Goal: Task Accomplishment & Management: Use online tool/utility

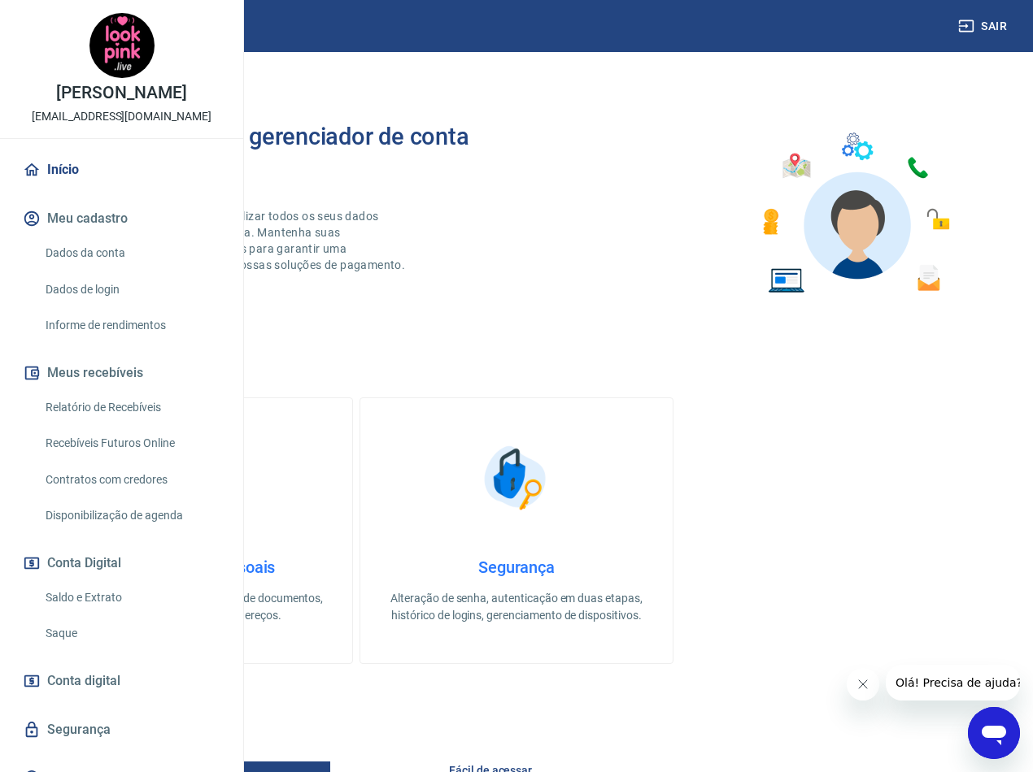
click at [130, 424] on link "Relatório de Recebíveis" at bounding box center [131, 407] width 185 height 33
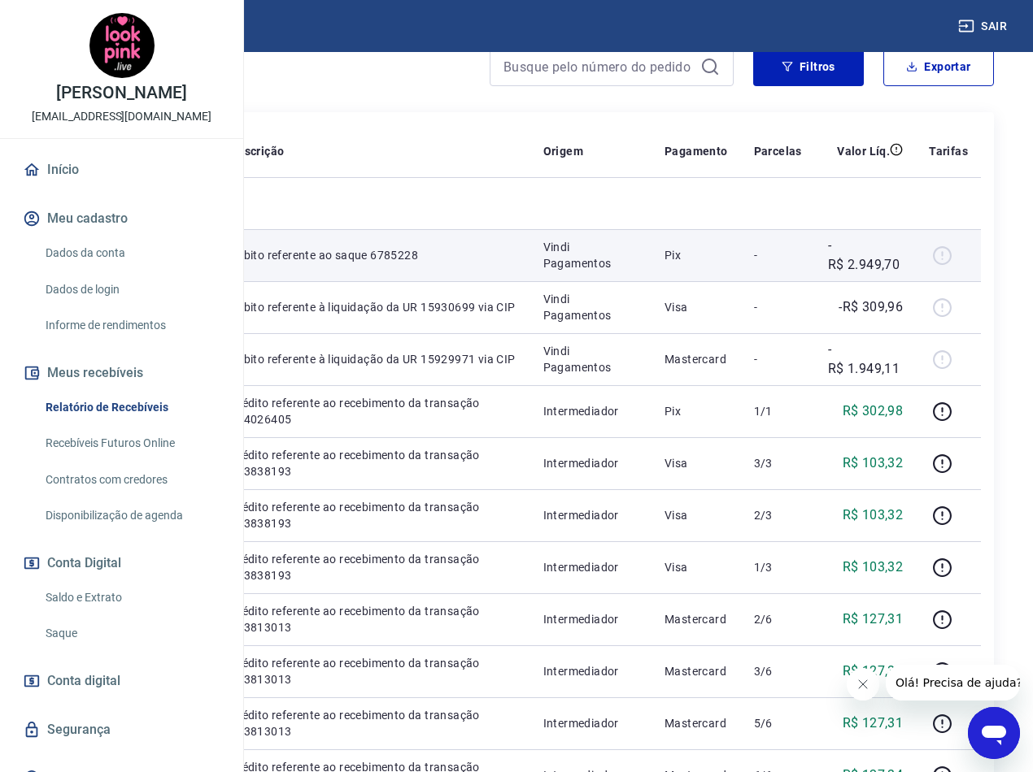
scroll to position [244, 0]
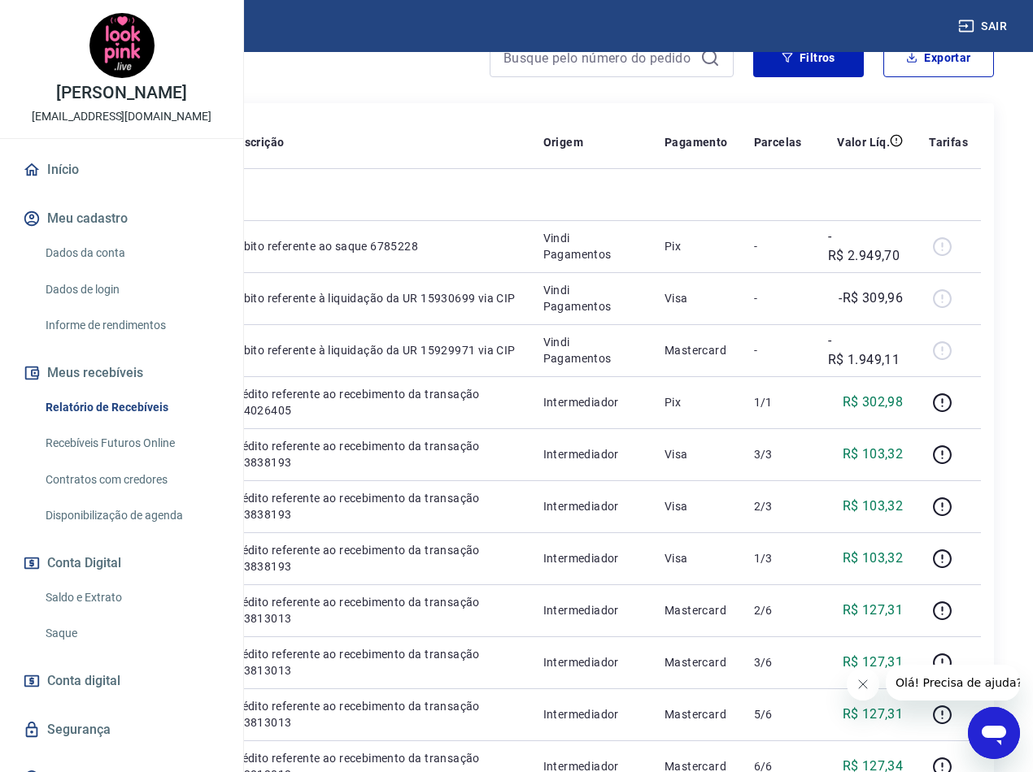
click at [869, 681] on button "Fechar mensagem da empresa" at bounding box center [862, 684] width 33 height 33
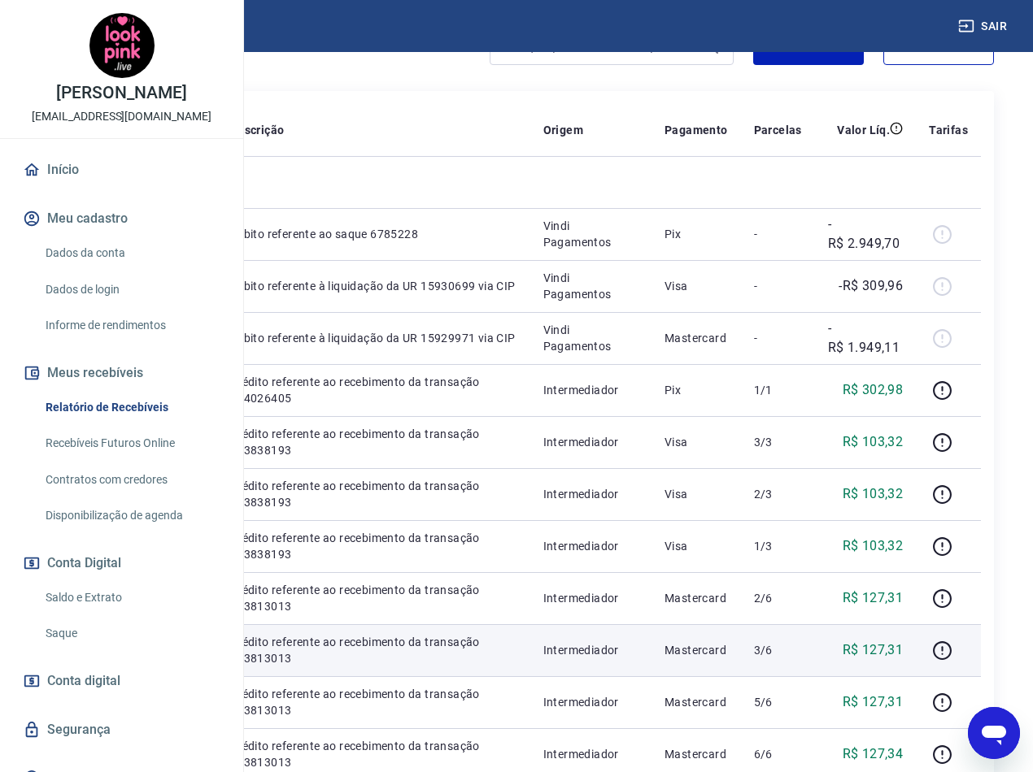
scroll to position [163, 0]
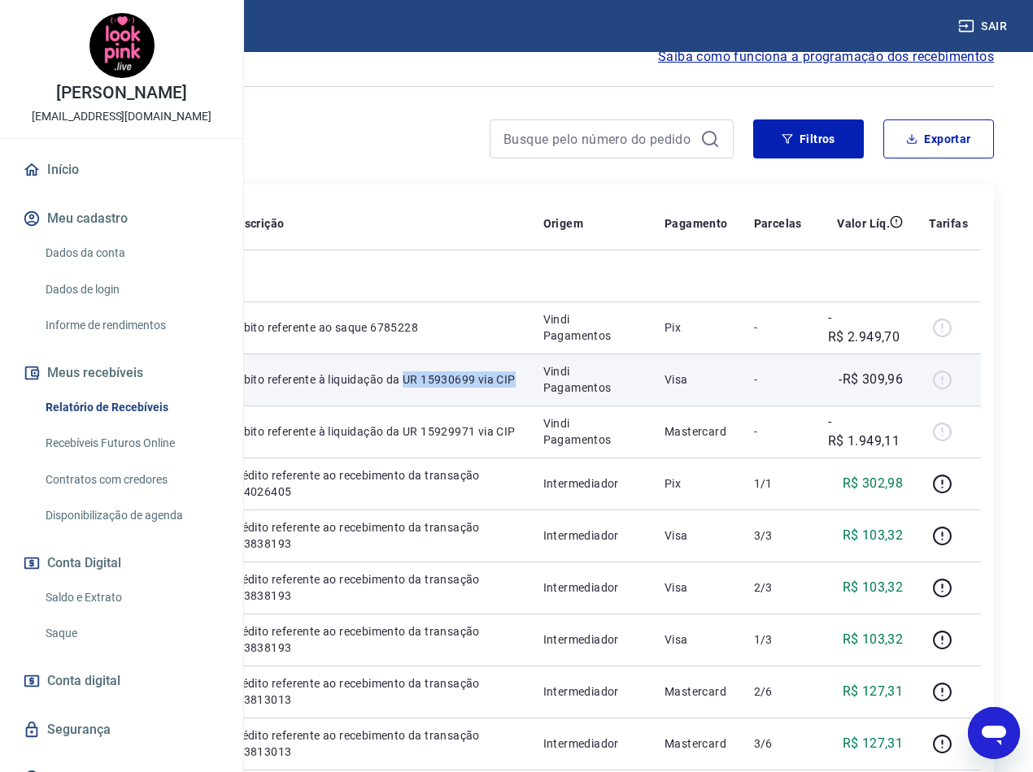
drag, startPoint x: 524, startPoint y: 460, endPoint x: 467, endPoint y: 446, distance: 58.6
click at [467, 388] on p "Débito referente à liquidação da UR 15930699 via CIP" at bounding box center [373, 380] width 287 height 16
copy p "UR 15930699 via CIP"
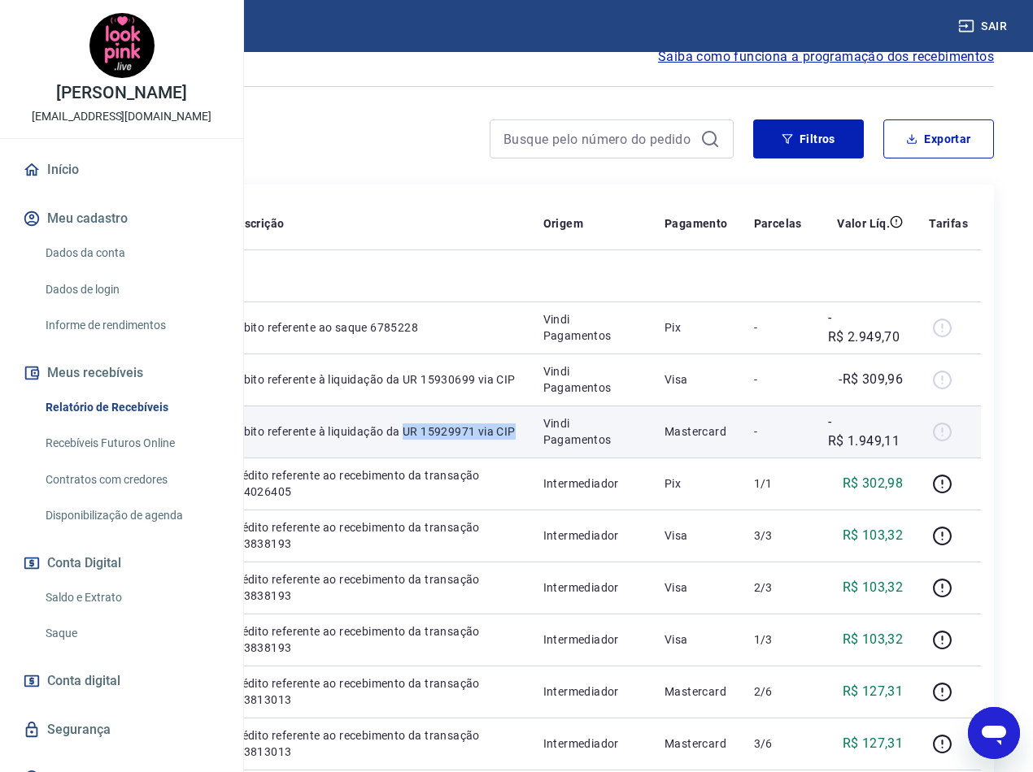
drag, startPoint x: 484, startPoint y: 540, endPoint x: 463, endPoint y: 528, distance: 23.7
click at [463, 458] on td "Débito referente à liquidação da UR 15929971 via CIP" at bounding box center [373, 432] width 313 height 52
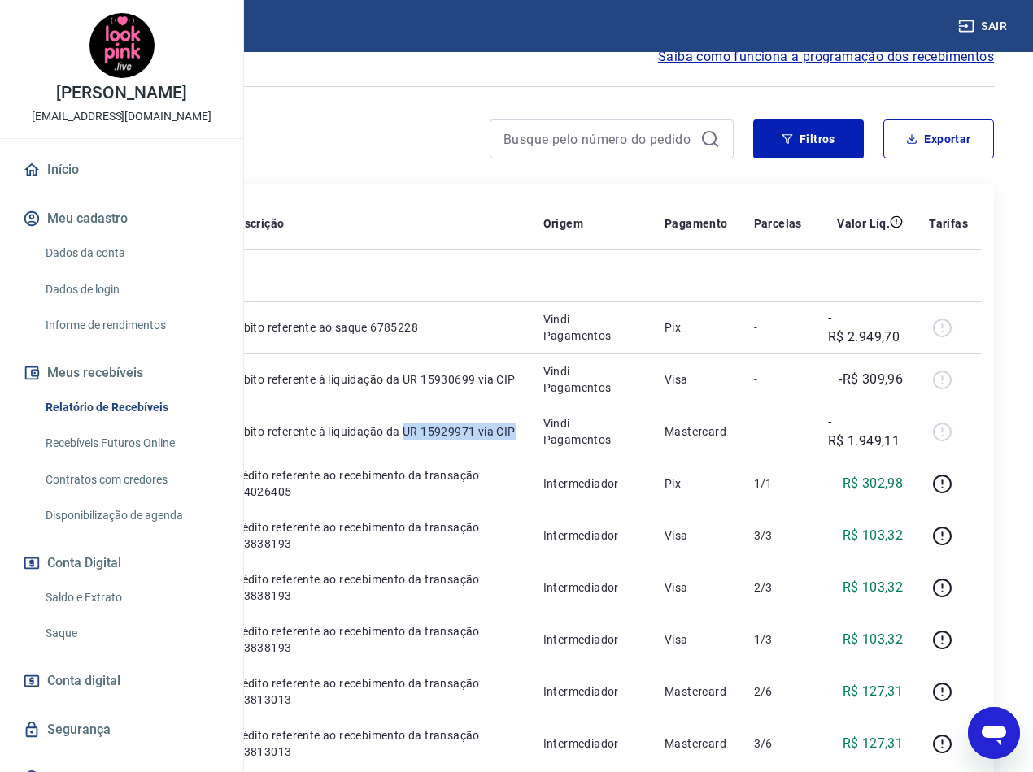
copy p "UR 15929971 via CIP"
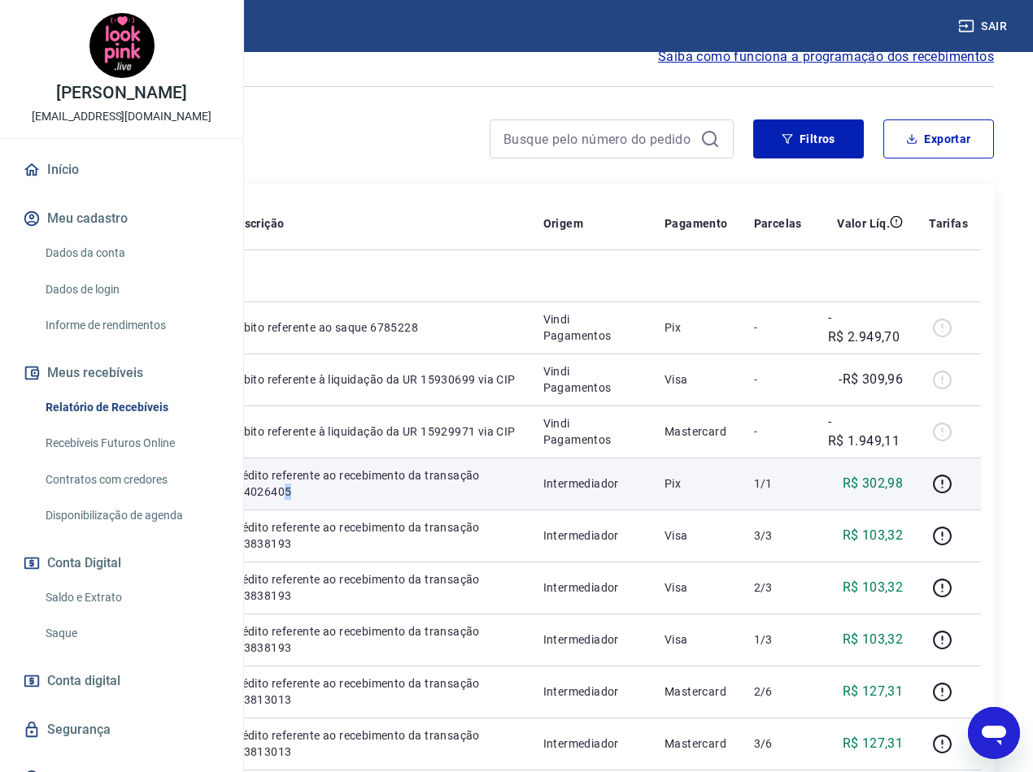
click at [517, 500] on p "Crédito referente ao recebimento da transação 224026405" at bounding box center [373, 484] width 287 height 33
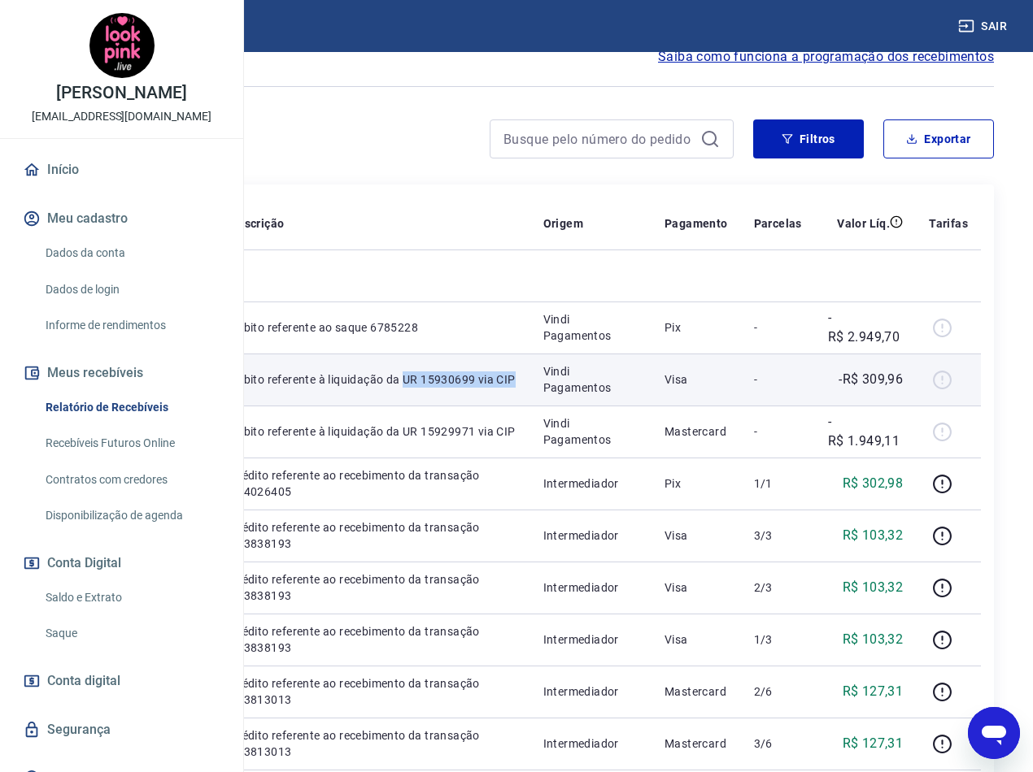
drag, startPoint x: 520, startPoint y: 453, endPoint x: 457, endPoint y: 442, distance: 64.4
click at [457, 406] on td "Débito referente à liquidação da UR 15930699 via CIP" at bounding box center [373, 380] width 313 height 52
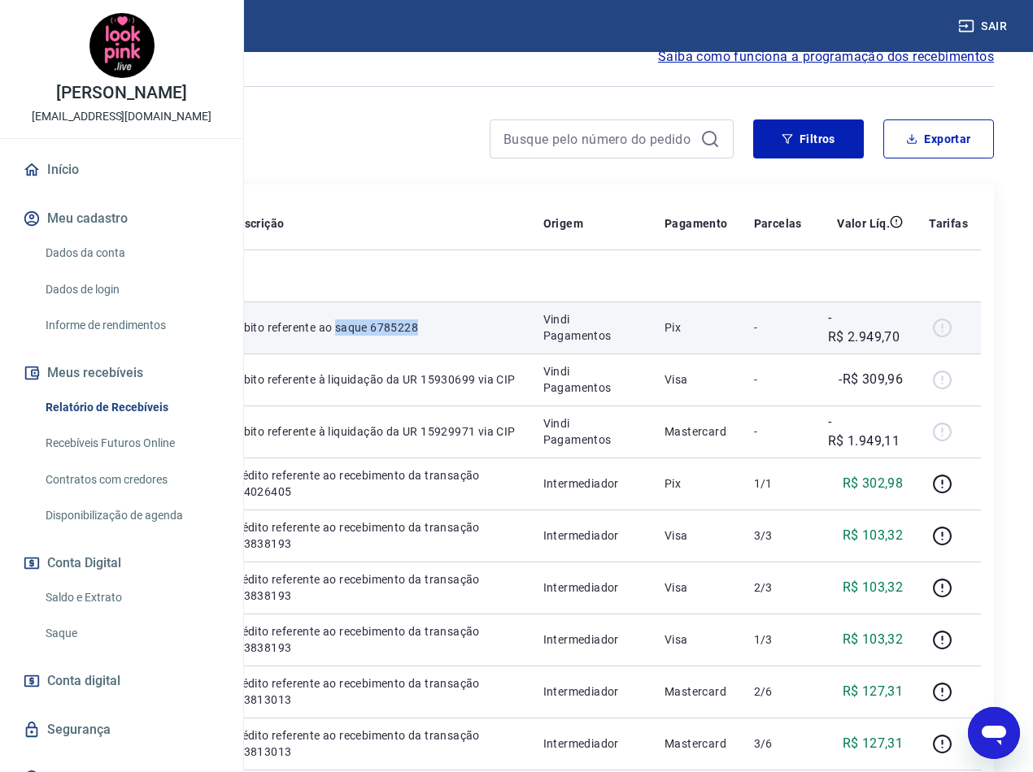
drag, startPoint x: 521, startPoint y: 370, endPoint x: 460, endPoint y: 366, distance: 61.1
click at [460, 354] on td "Débito referente ao saque 6785228" at bounding box center [373, 328] width 313 height 52
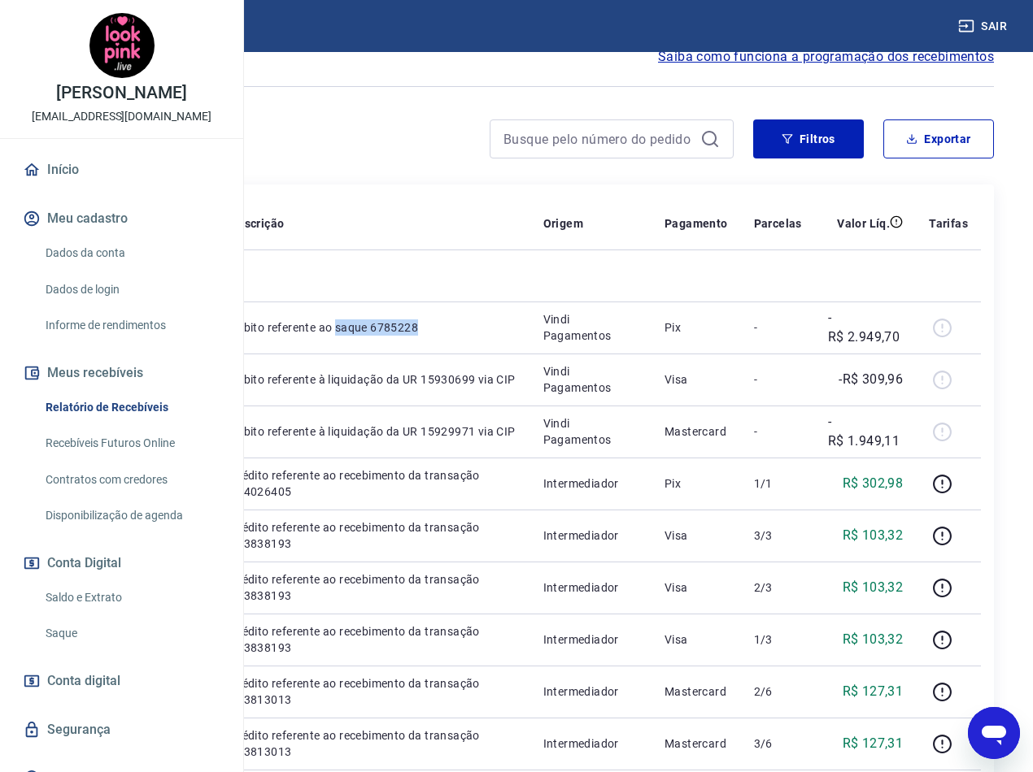
copy p "saque 6785228"
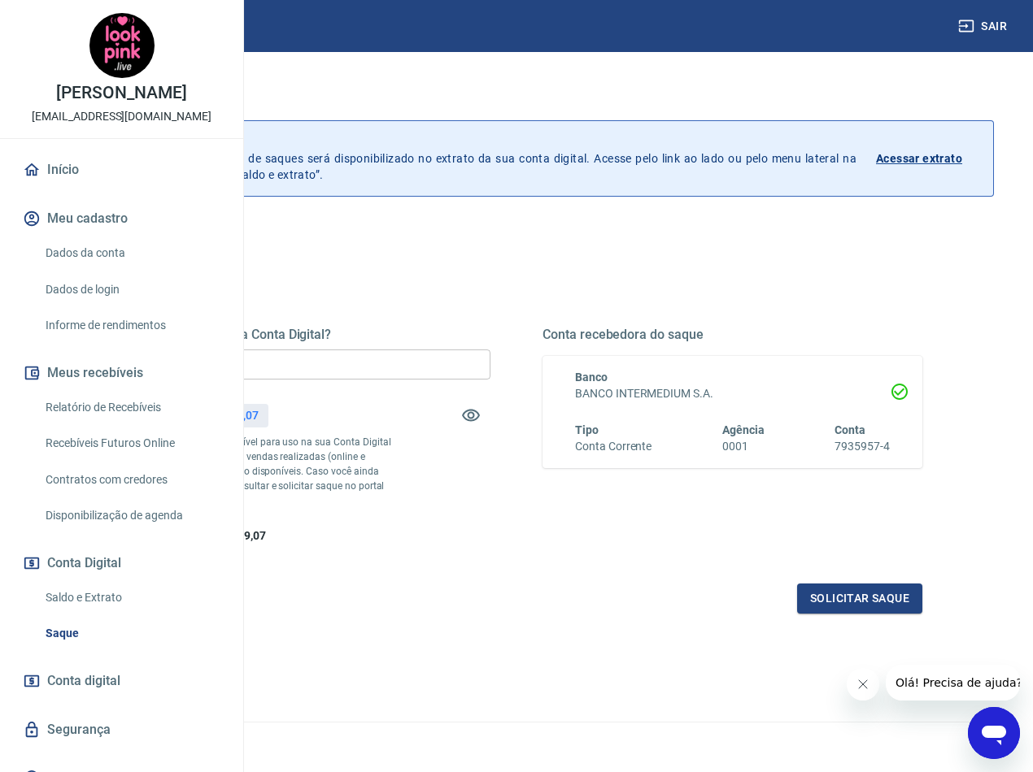
click at [449, 364] on input "R$ 0,00" at bounding box center [301, 365] width 380 height 30
type input "R$ 2.259,07"
click at [885, 614] on button "Solicitar saque" at bounding box center [859, 599] width 125 height 30
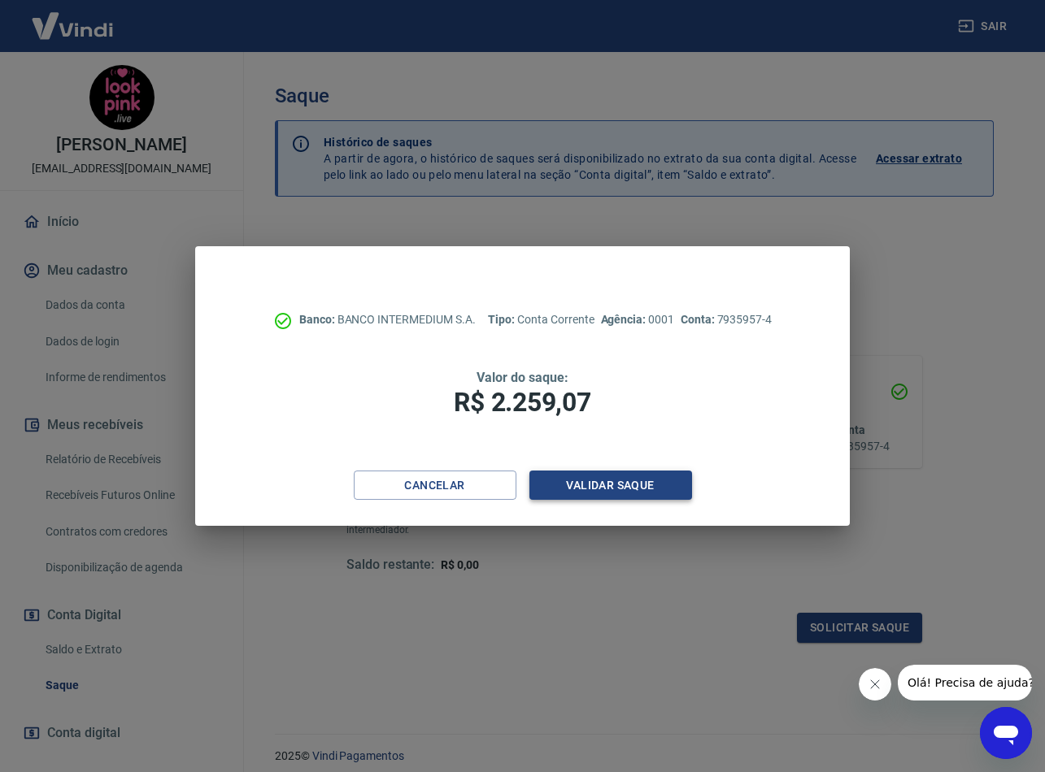
click at [655, 490] on button "Validar saque" at bounding box center [610, 486] width 163 height 30
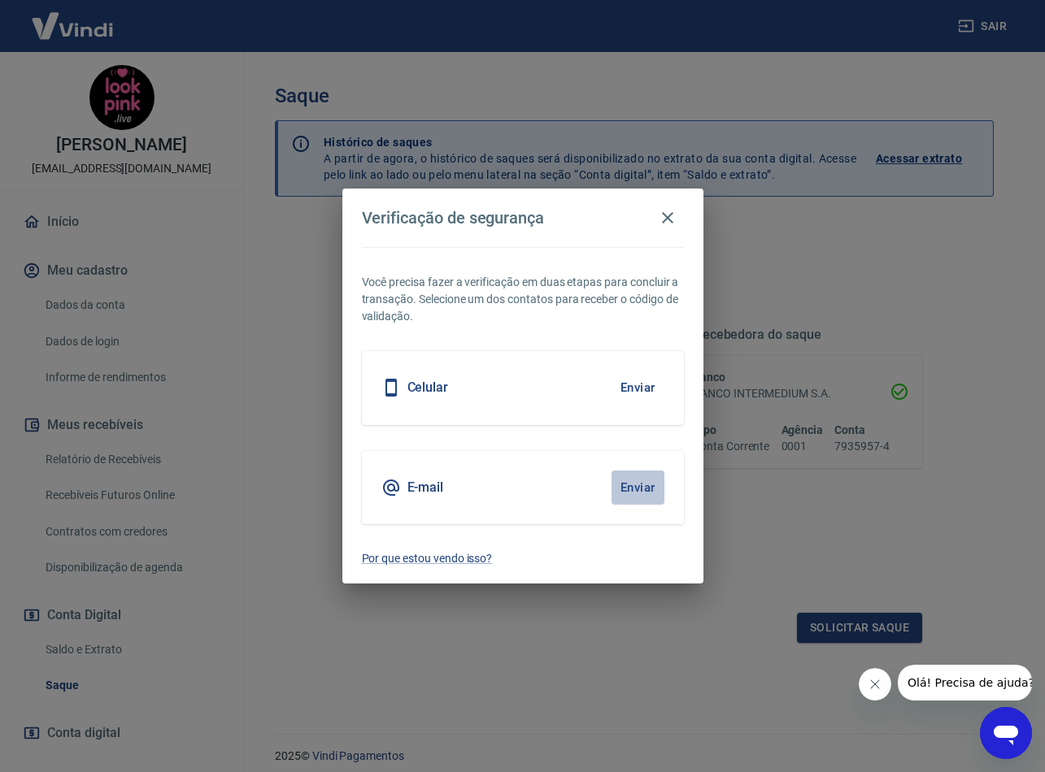
click at [636, 481] on button "Enviar" at bounding box center [637, 488] width 53 height 34
click at [867, 680] on button "Fechar mensagem da empresa" at bounding box center [875, 684] width 33 height 33
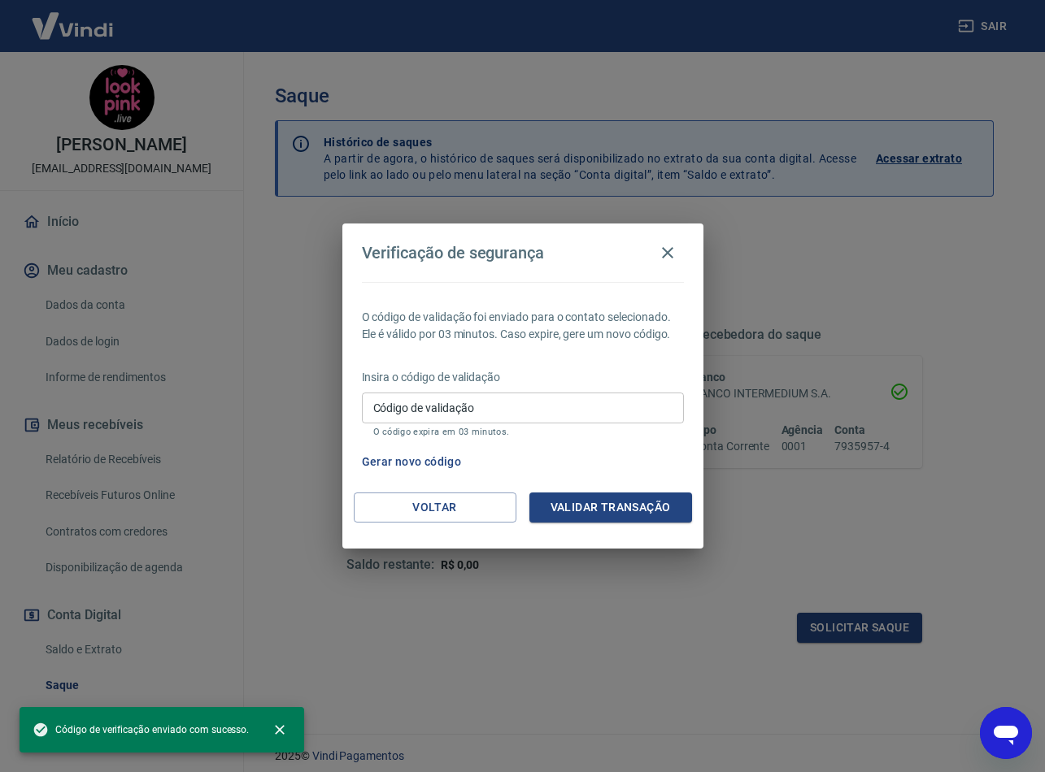
click at [579, 407] on input "Código de validação" at bounding box center [523, 408] width 322 height 30
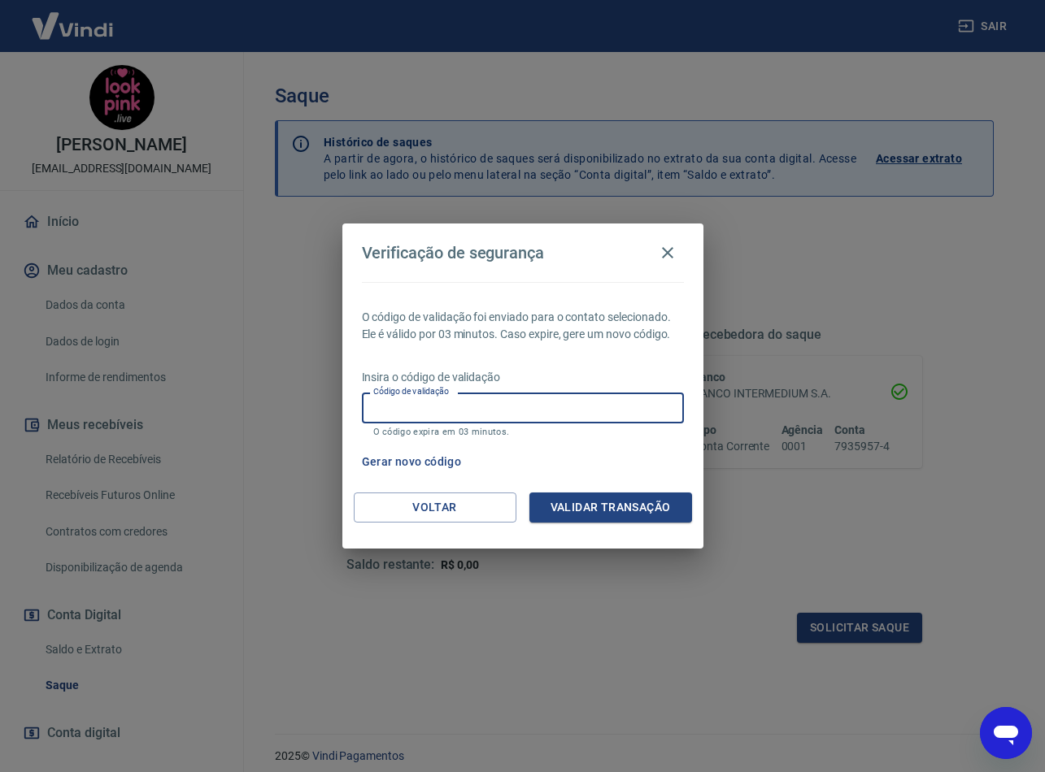
paste input "164759"
type input "164759"
click at [651, 509] on button "Validar transação" at bounding box center [610, 508] width 163 height 30
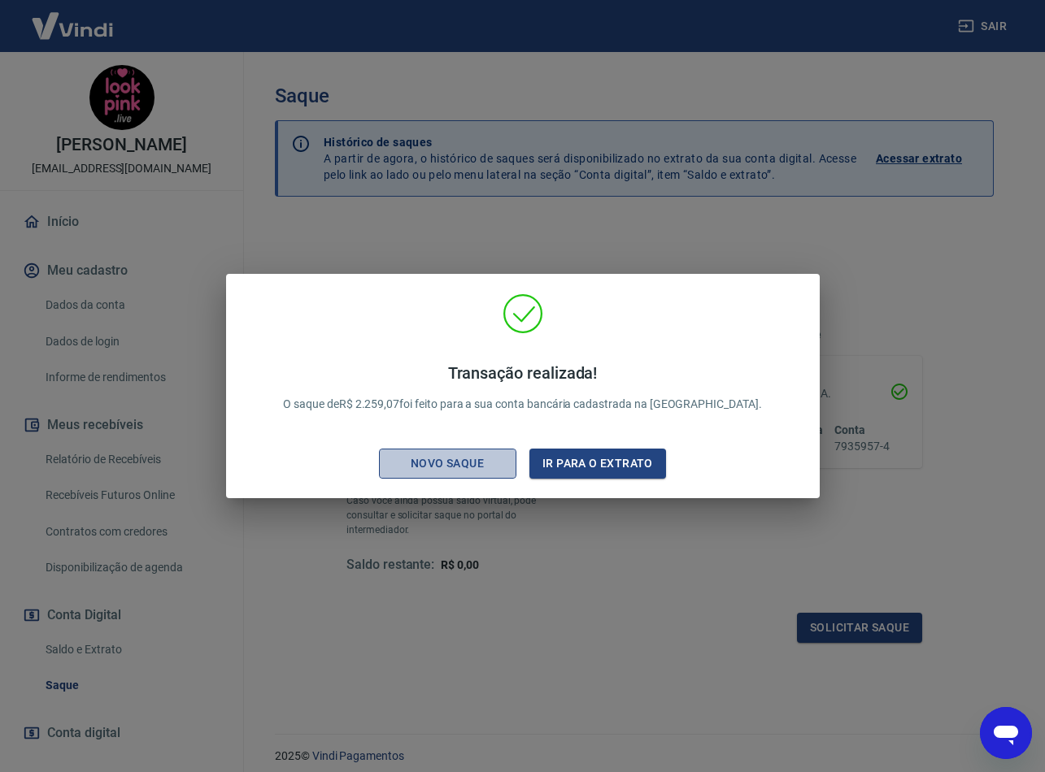
click at [459, 459] on div "Novo saque" at bounding box center [447, 464] width 112 height 20
